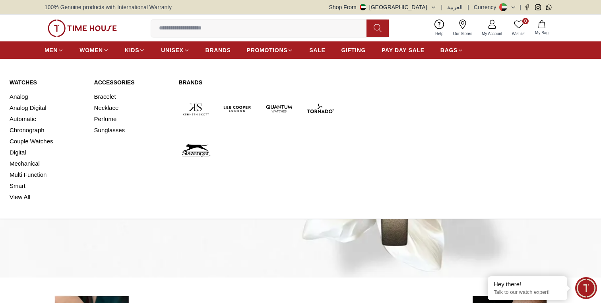
click at [276, 103] on img at bounding box center [279, 108] width 35 height 35
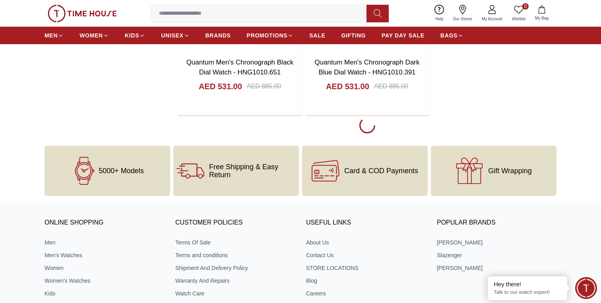
scroll to position [1890, 0]
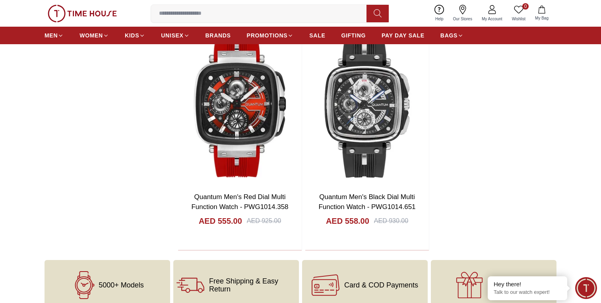
scroll to position [3377, 0]
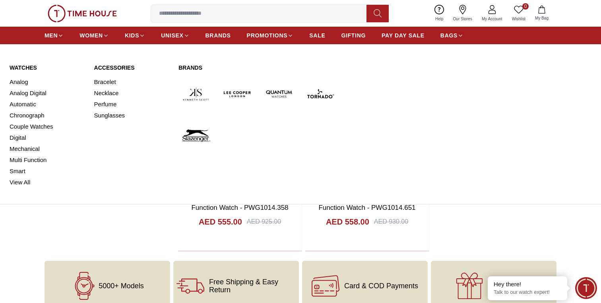
click at [318, 94] on img at bounding box center [320, 93] width 35 height 35
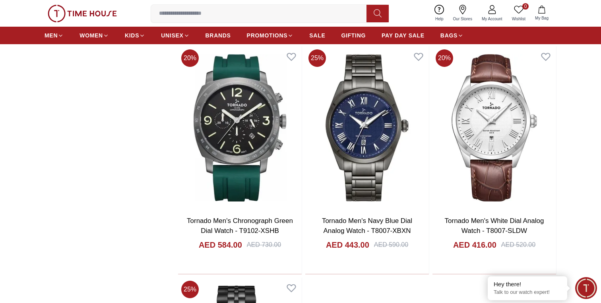
scroll to position [3095, 0]
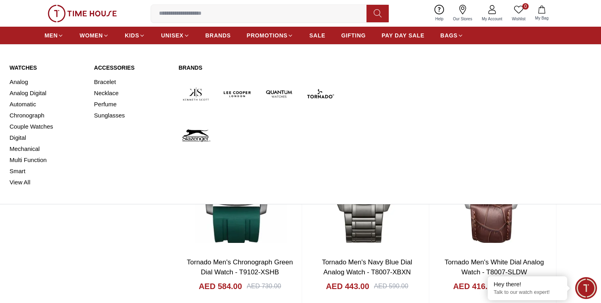
click at [194, 94] on img at bounding box center [196, 93] width 35 height 35
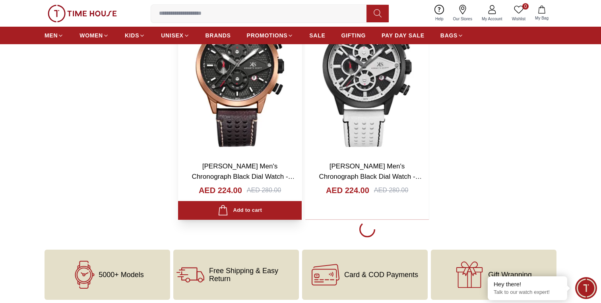
scroll to position [1705, 0]
